Goal: Task Accomplishment & Management: Complete application form

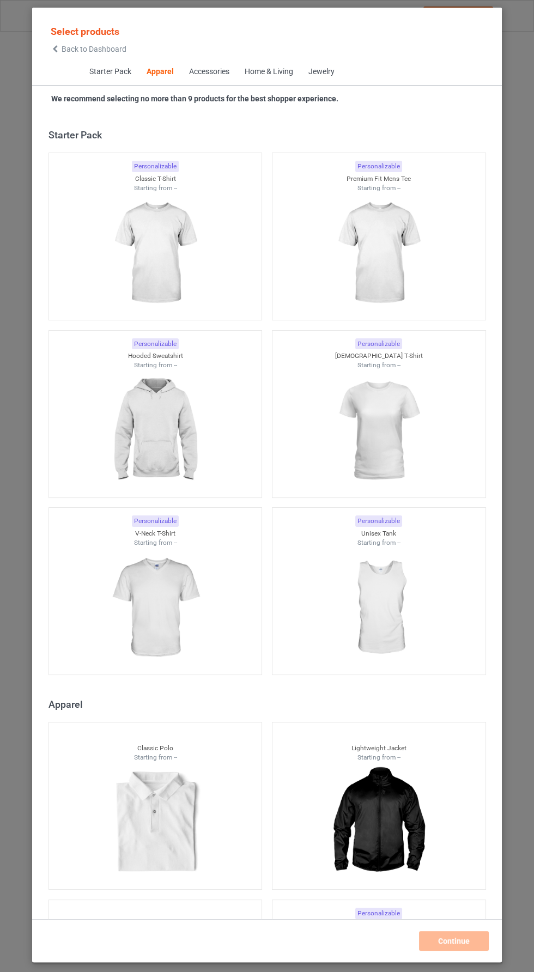
scroll to position [582, 0]
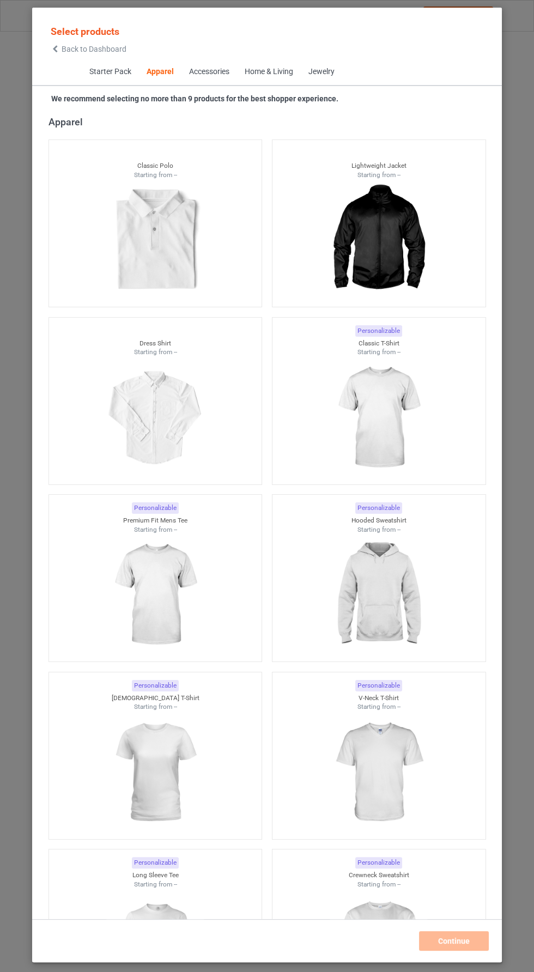
click at [54, 48] on icon at bounding box center [55, 49] width 9 height 8
click at [71, 50] on span "Back to Dashboard" at bounding box center [94, 49] width 65 height 9
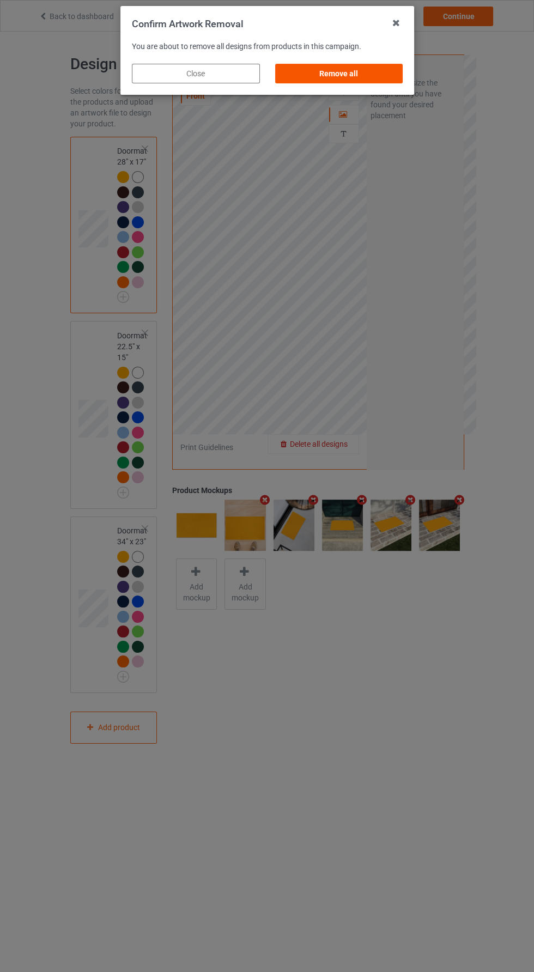
click at [373, 77] on div "Remove all" at bounding box center [338, 74] width 128 height 20
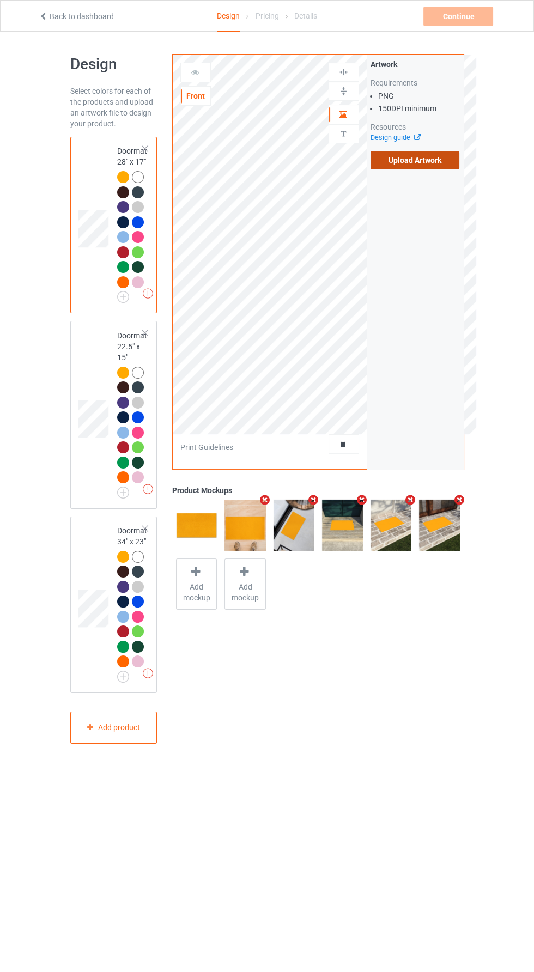
click at [431, 164] on label "Upload Artwork" at bounding box center [414, 160] width 89 height 19
click at [0, 0] on input "Upload Artwork" at bounding box center [0, 0] width 0 height 0
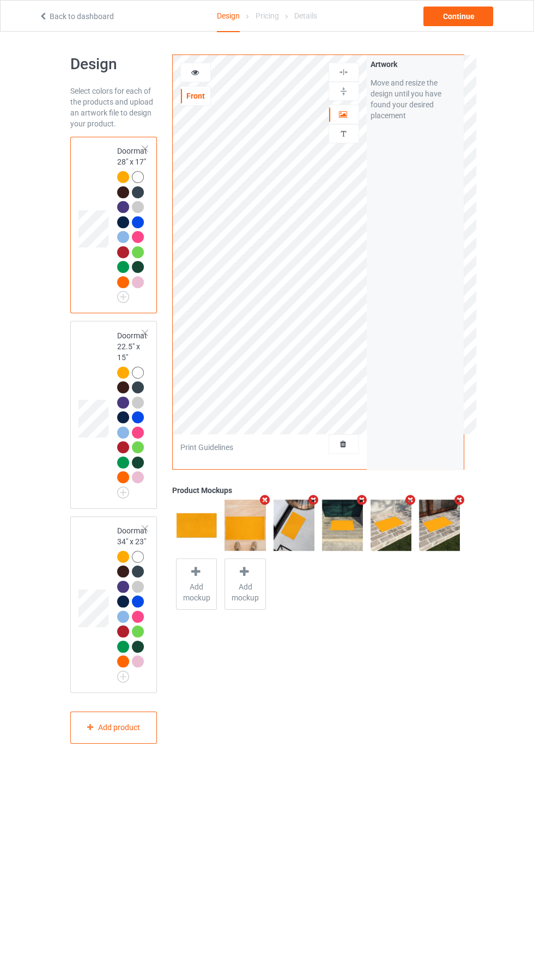
click at [335, 111] on div at bounding box center [343, 114] width 29 height 11
click at [346, 77] on div at bounding box center [343, 72] width 30 height 19
click at [351, 100] on div at bounding box center [343, 91] width 30 height 19
click at [356, 71] on div at bounding box center [343, 72] width 29 height 10
click at [353, 100] on div "Artwork Personalized text" at bounding box center [343, 105] width 30 height 84
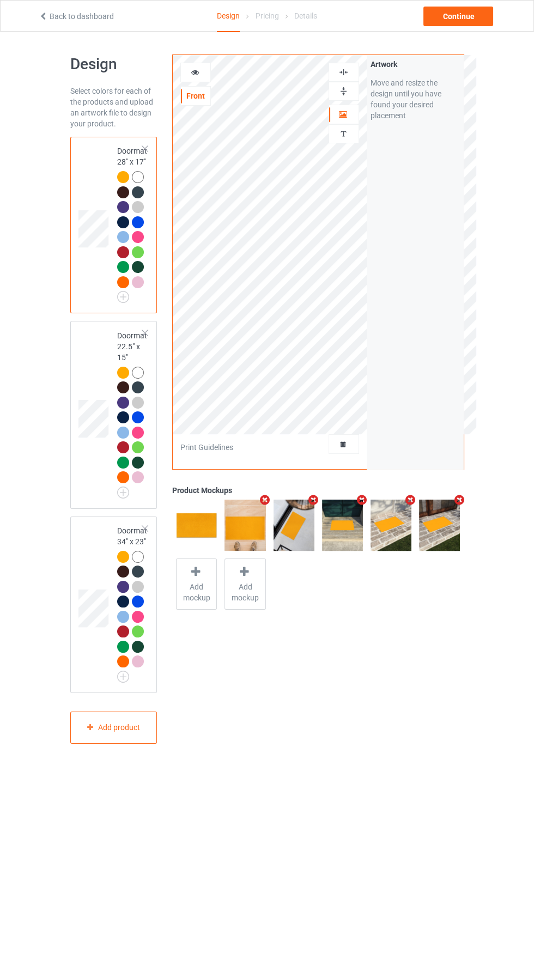
click at [353, 95] on div at bounding box center [343, 91] width 29 height 10
click at [461, 16] on div "Continue" at bounding box center [458, 17] width 70 height 20
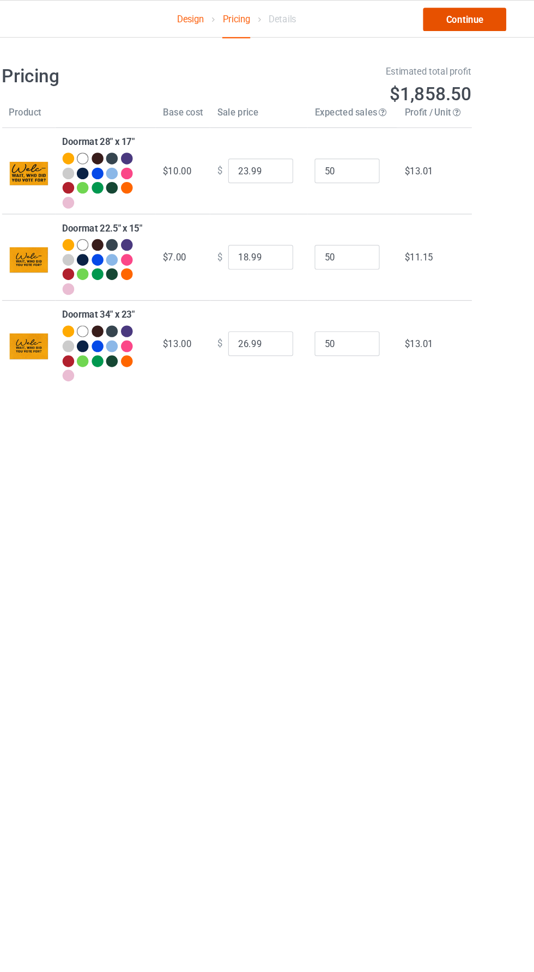
click at [454, 16] on link "Continue" at bounding box center [458, 17] width 70 height 20
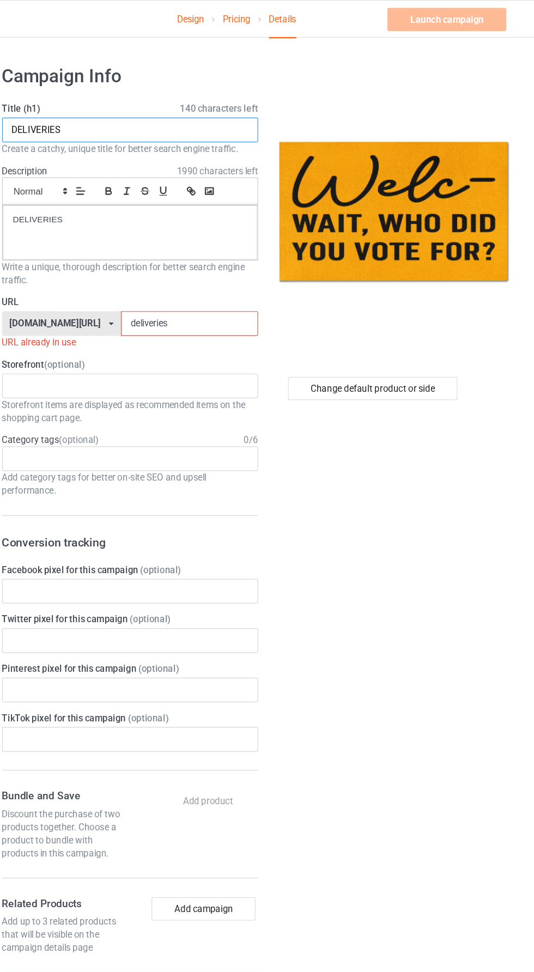
click at [231, 106] on input "DELIVERIES" at bounding box center [177, 109] width 215 height 21
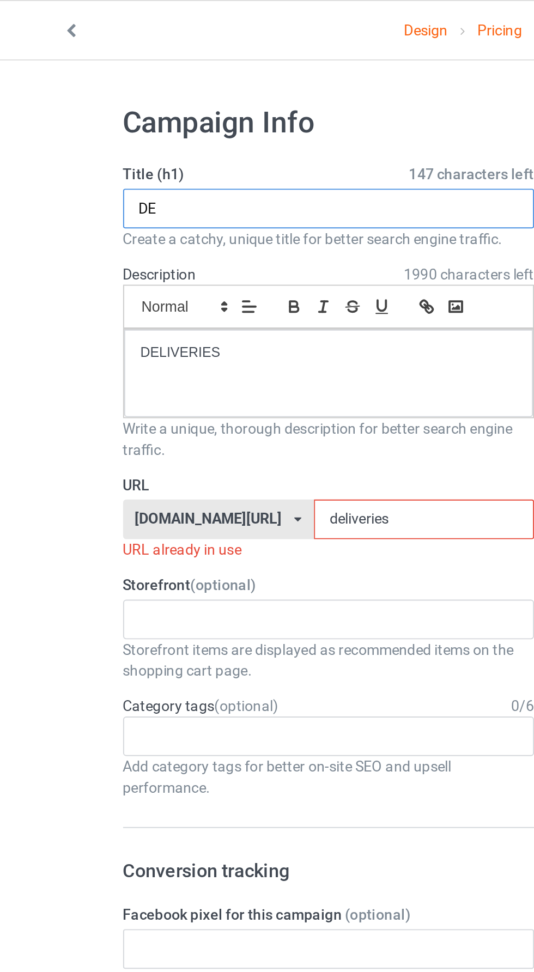
type input "D"
type input "YOU VOTE FOR"
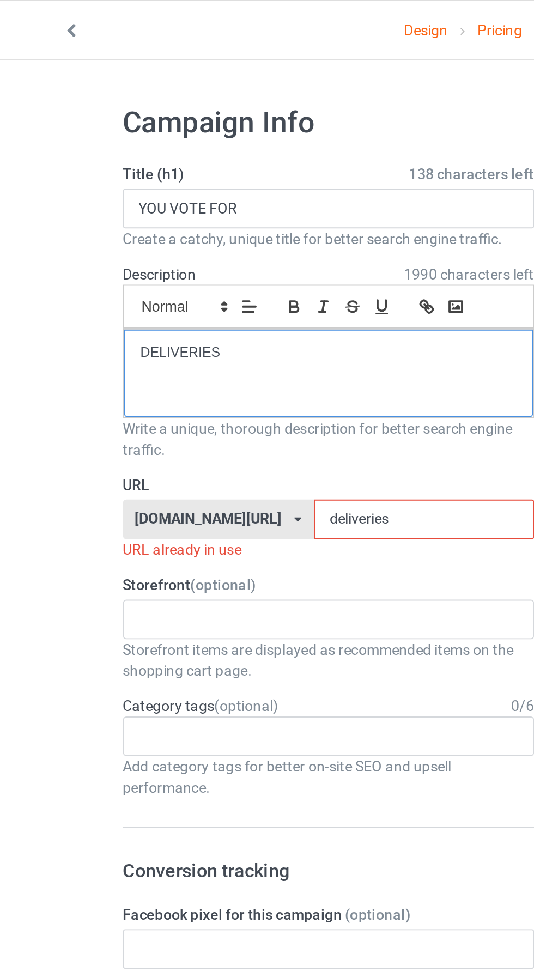
click at [170, 185] on p "DELIVERIES" at bounding box center [178, 184] width 196 height 10
click at [221, 270] on input "deliveries" at bounding box center [227, 271] width 115 height 21
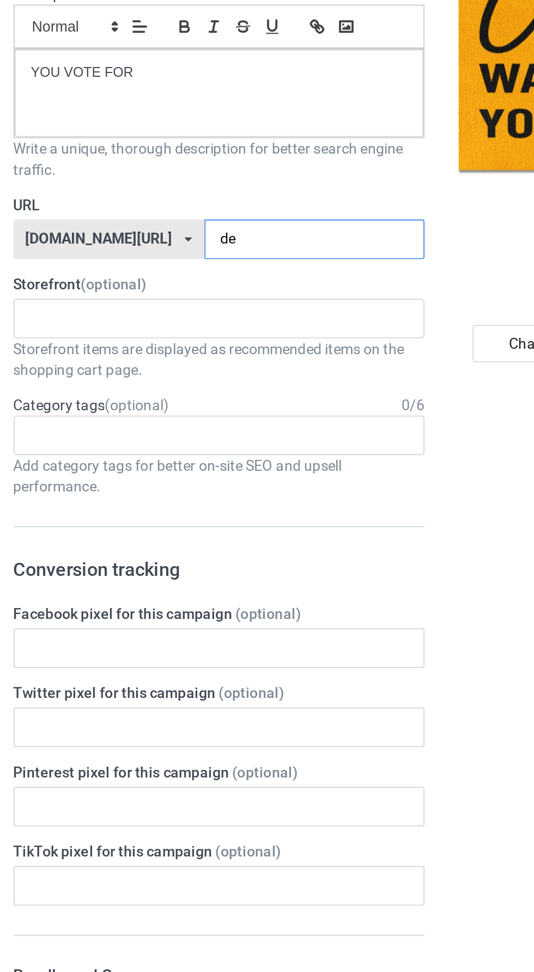
type input "d"
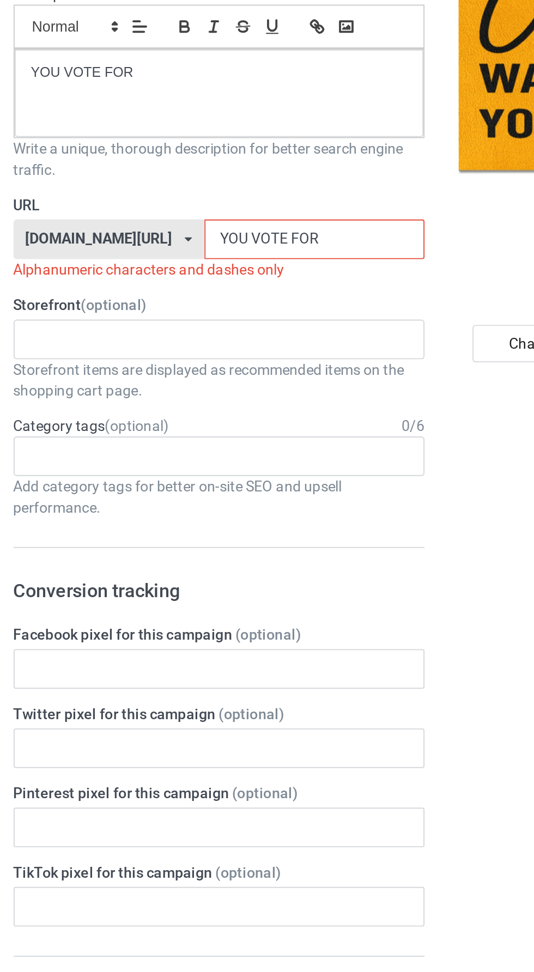
click at [172, 271] on input "YOU VOTE FOR" at bounding box center [227, 271] width 115 height 21
click at [188, 271] on input "YOUVOTE FOR" at bounding box center [227, 271] width 115 height 21
click at [196, 288] on div "Alphanumeric characters and dashes only" at bounding box center [177, 287] width 215 height 11
click at [198, 267] on input "YOUVOTE FOR" at bounding box center [227, 271] width 115 height 21
click at [193, 273] on input "YOUVOTE FOR" at bounding box center [227, 271] width 115 height 21
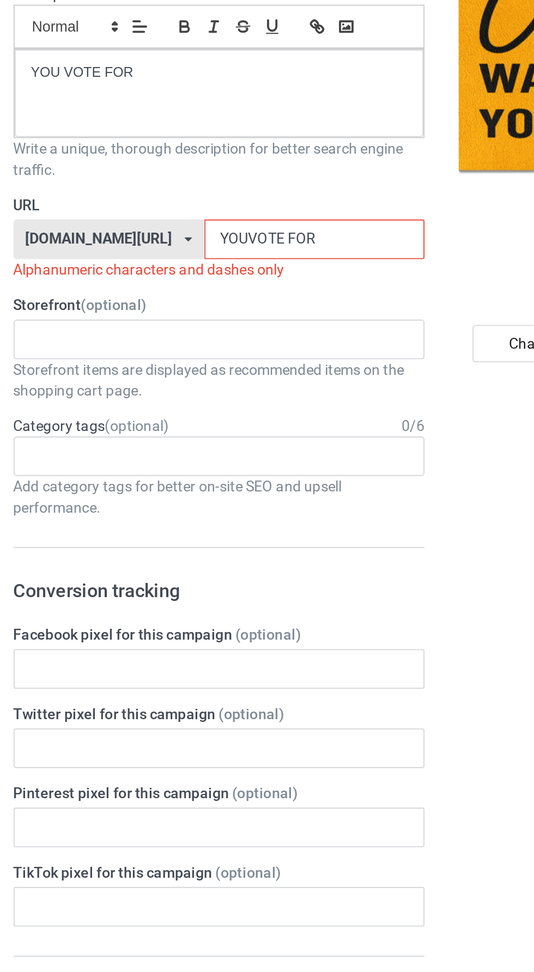
click at [193, 271] on input "YOUVOTE FOR" at bounding box center [227, 271] width 115 height 21
click at [196, 265] on input "YOUVOTE FOR" at bounding box center [227, 271] width 115 height 21
type input "YOUVOTEFOR"
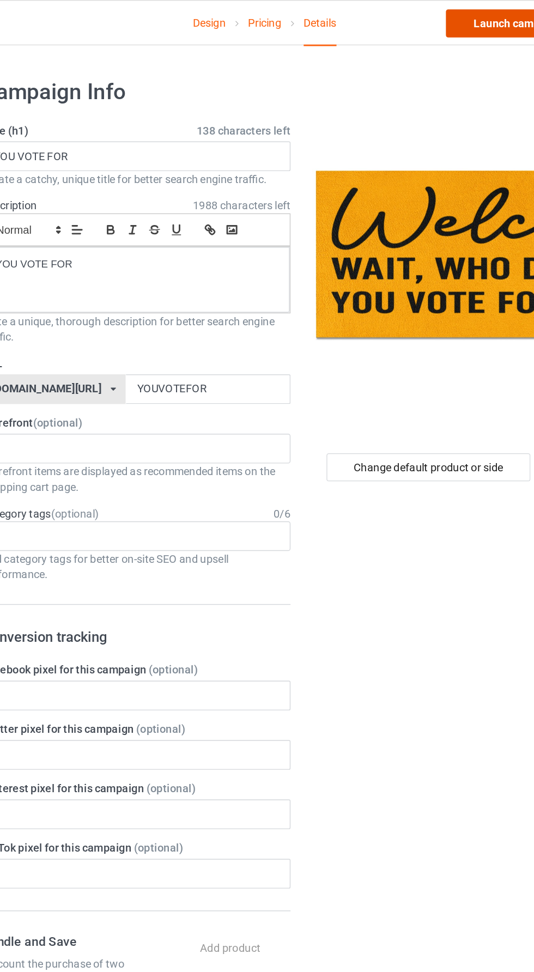
click at [433, 17] on link "Launch campaign" at bounding box center [443, 17] width 100 height 20
